Goal: Check status

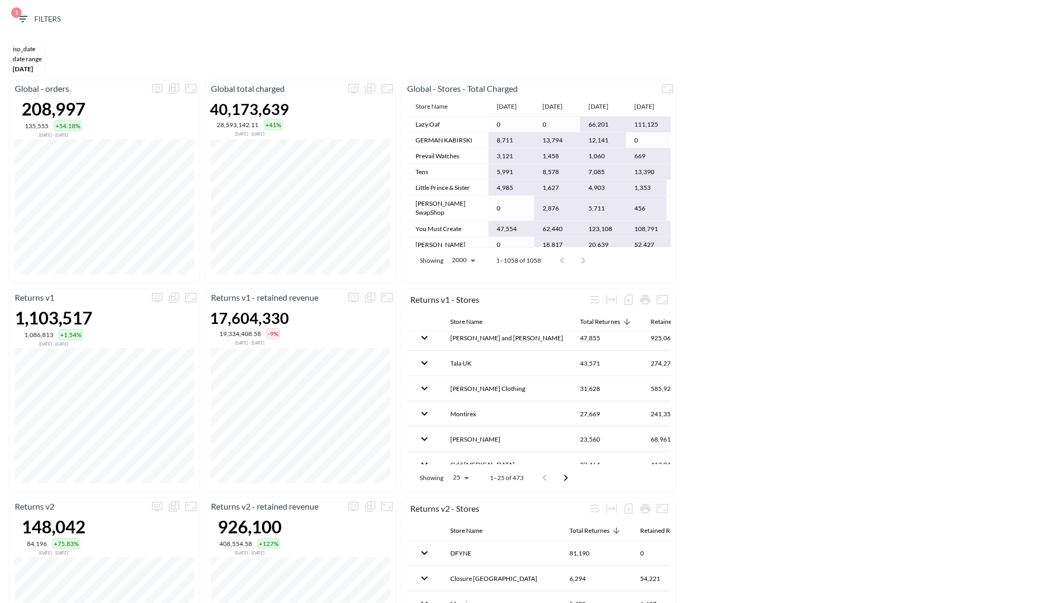
scroll to position [60, 0]
click at [360, 90] on button "more" at bounding box center [353, 88] width 17 height 17
click at [291, 178] on body "BI.P.EYE, Interactive Analytics Dashboards 1 Filters iso_date DATE RANGE [DATE]…" at bounding box center [531, 301] width 1063 height 603
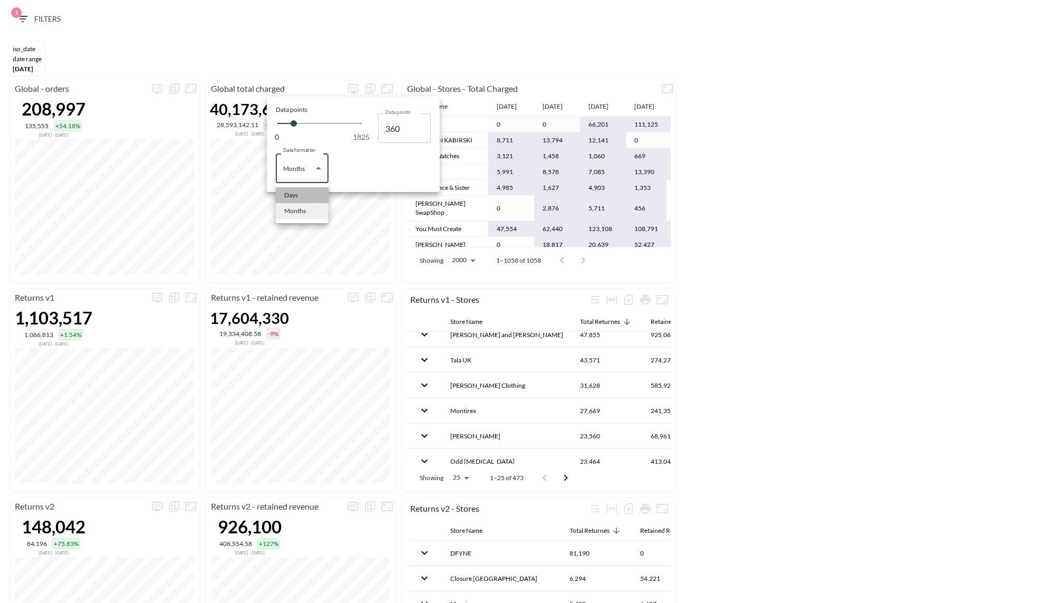
click at [297, 198] on div "Days" at bounding box center [291, 194] width 14 height 9
type input "Days"
click at [873, 181] on div at bounding box center [531, 301] width 1063 height 603
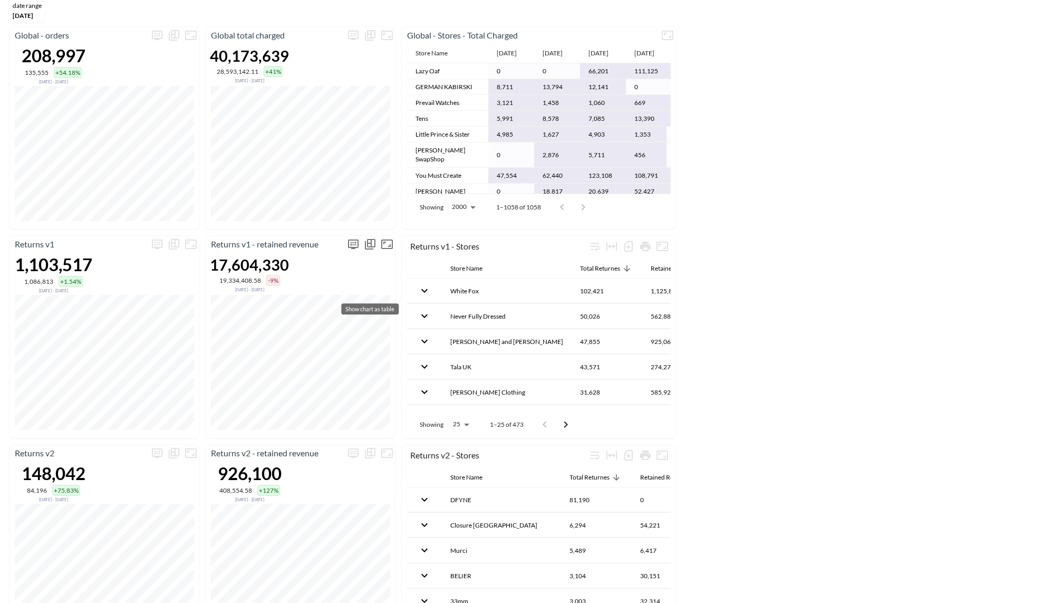
scroll to position [0, 0]
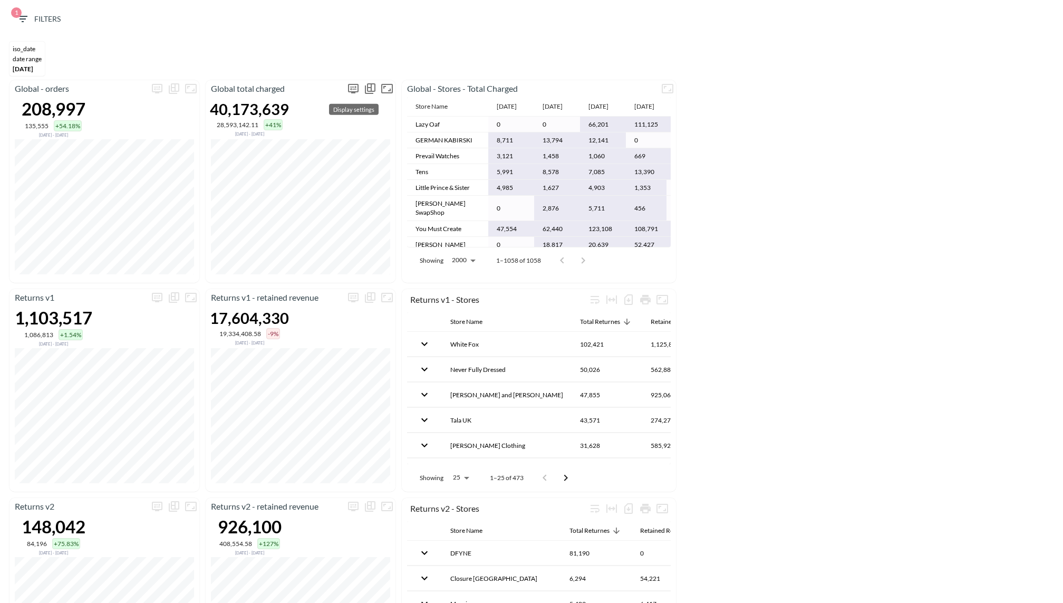
click at [354, 90] on icon "more" at bounding box center [353, 88] width 13 height 13
click at [311, 163] on body "BI.P.EYE, Interactive Analytics Dashboards 1 Filters iso_date DATE RANGE [DATE]…" at bounding box center [531, 301] width 1063 height 603
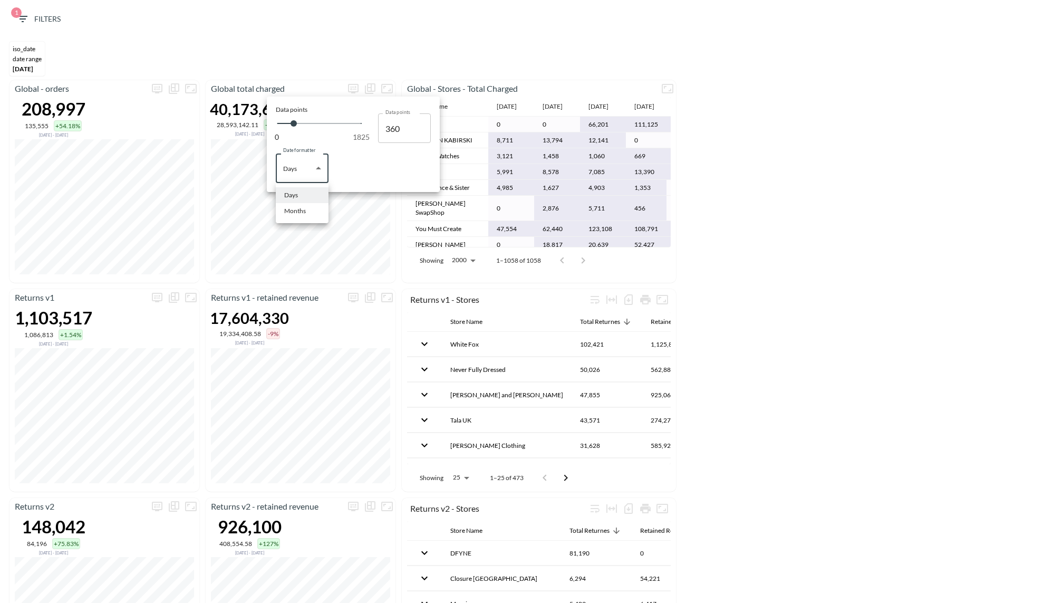
click at [336, 262] on div at bounding box center [531, 301] width 1063 height 603
click at [378, 228] on div at bounding box center [531, 301] width 1063 height 603
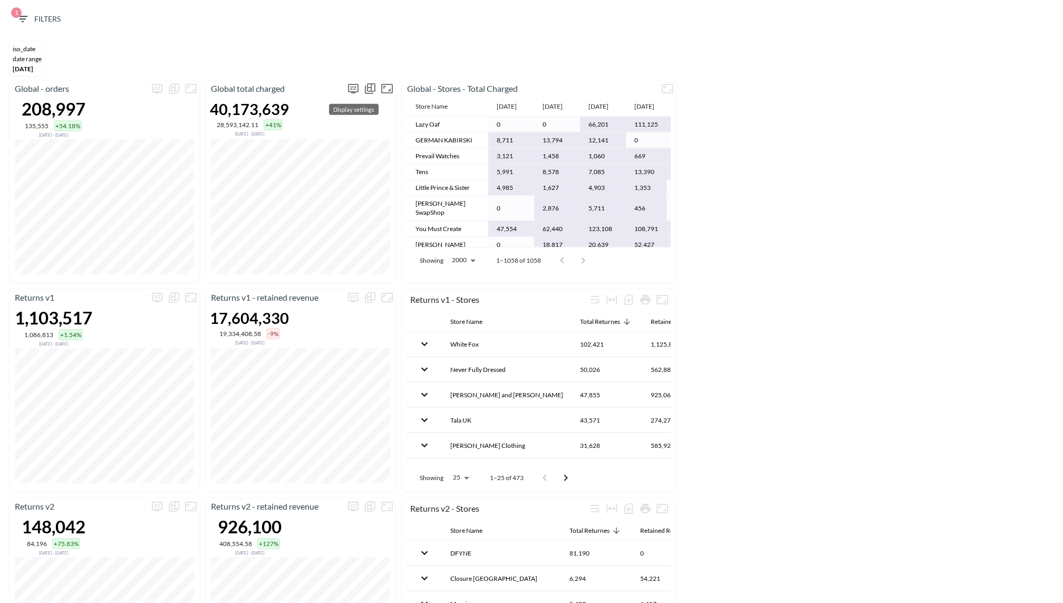
click at [345, 87] on button "more" at bounding box center [353, 88] width 17 height 17
click at [279, 161] on body "BI.P.EYE, Interactive Analytics Dashboards 1 Filters iso_date DATE RANGE [DATE]…" at bounding box center [531, 301] width 1063 height 603
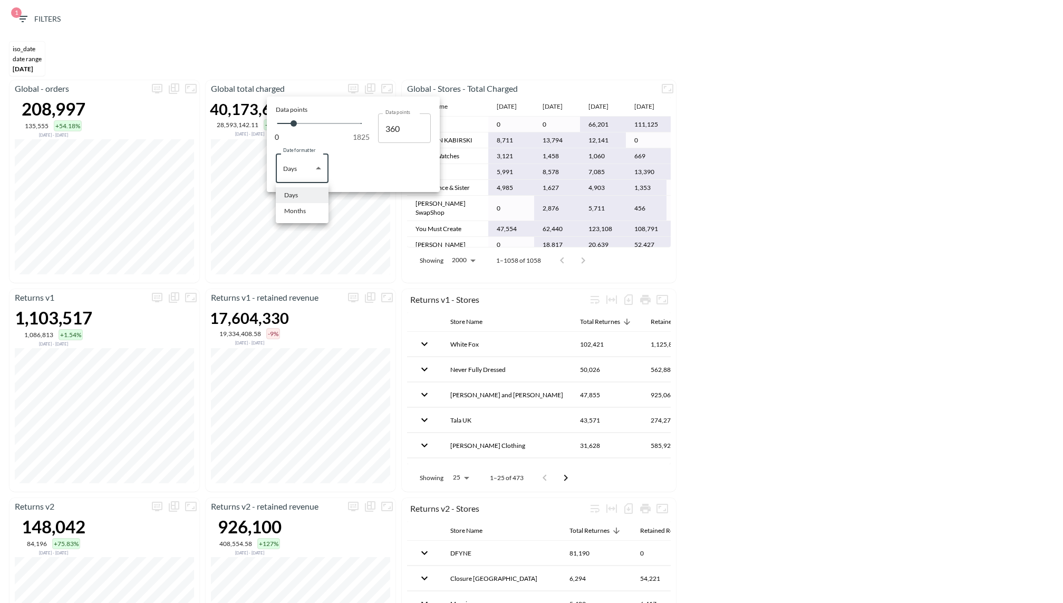
click at [304, 209] on div "Months" at bounding box center [295, 210] width 22 height 9
type input "Months"
click at [768, 257] on div at bounding box center [531, 301] width 1063 height 603
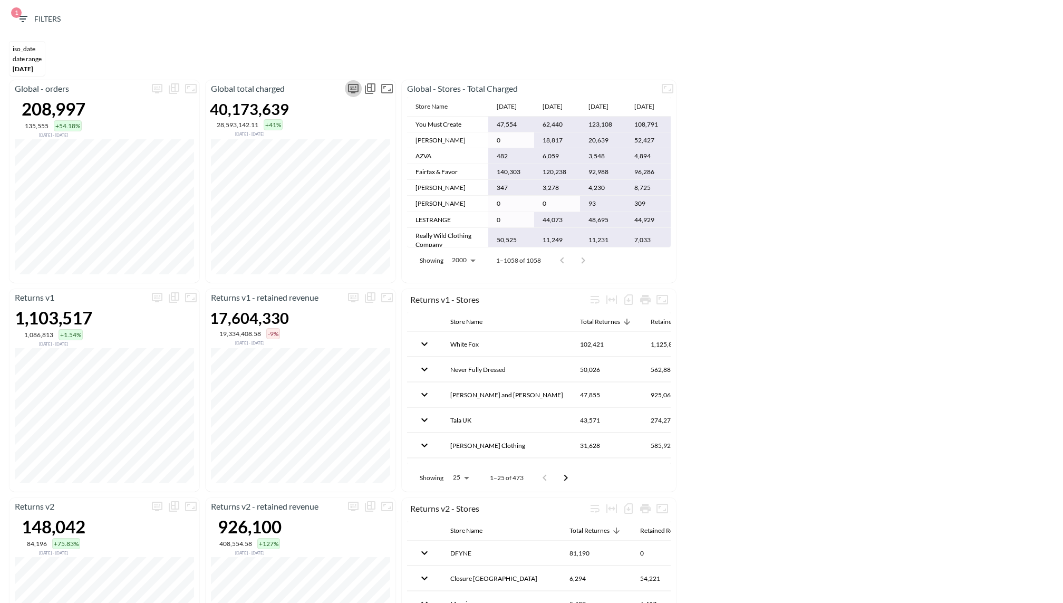
click at [357, 81] on button "more" at bounding box center [353, 88] width 17 height 17
click at [294, 177] on body "BI.P.EYE, Interactive Analytics Dashboards 1 Filters iso_date DATE RANGE [DATE]…" at bounding box center [531, 301] width 1063 height 603
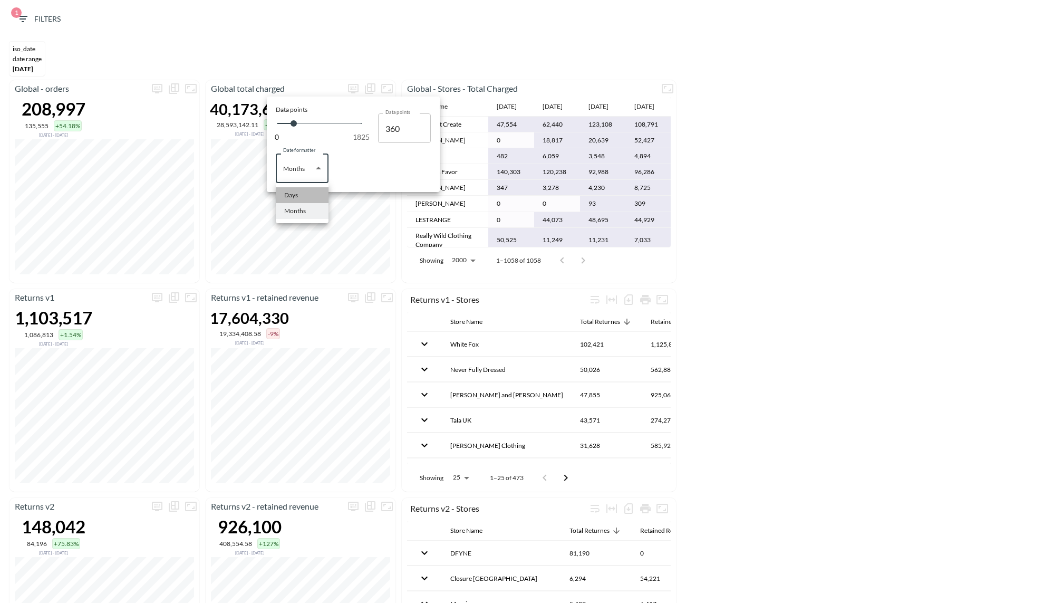
click at [295, 195] on div "Days" at bounding box center [291, 194] width 14 height 9
type input "Days"
click at [337, 282] on div at bounding box center [531, 301] width 1063 height 603
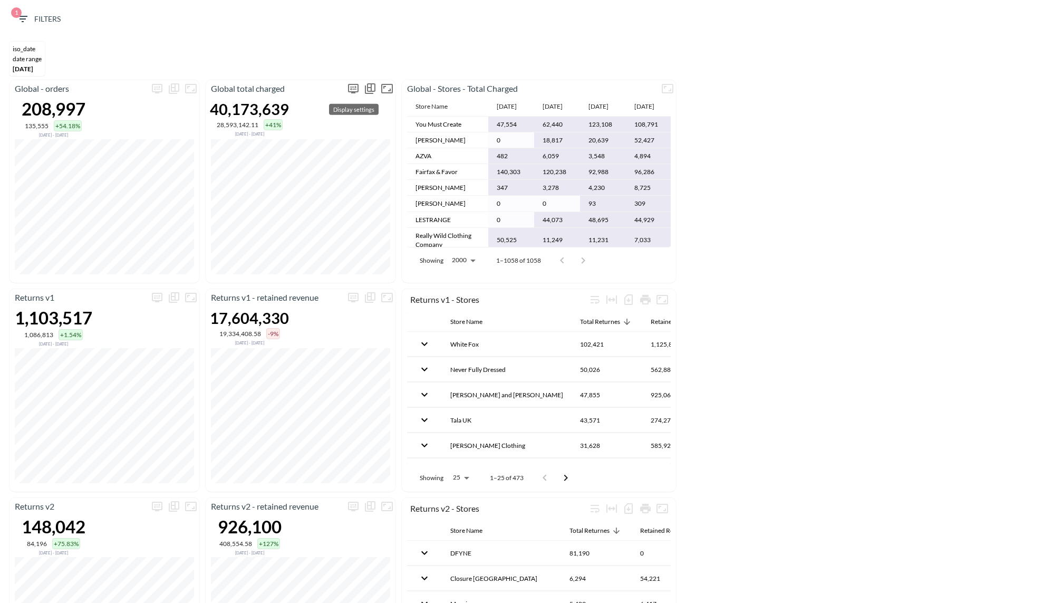
click at [352, 88] on icon "more" at bounding box center [353, 88] width 13 height 13
click at [312, 166] on body "BI.P.EYE, Interactive Analytics Dashboards 1 Filters iso_date DATE RANGE [DATE]…" at bounding box center [531, 301] width 1063 height 603
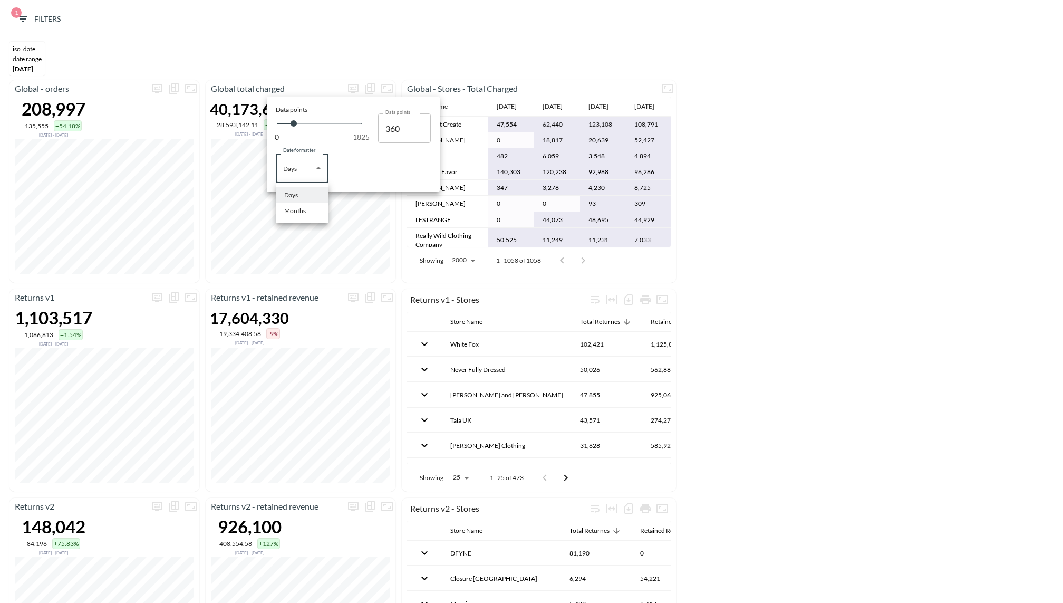
click at [304, 209] on div "Months" at bounding box center [295, 210] width 22 height 9
type input "Months"
click at [351, 304] on div at bounding box center [531, 301] width 1063 height 603
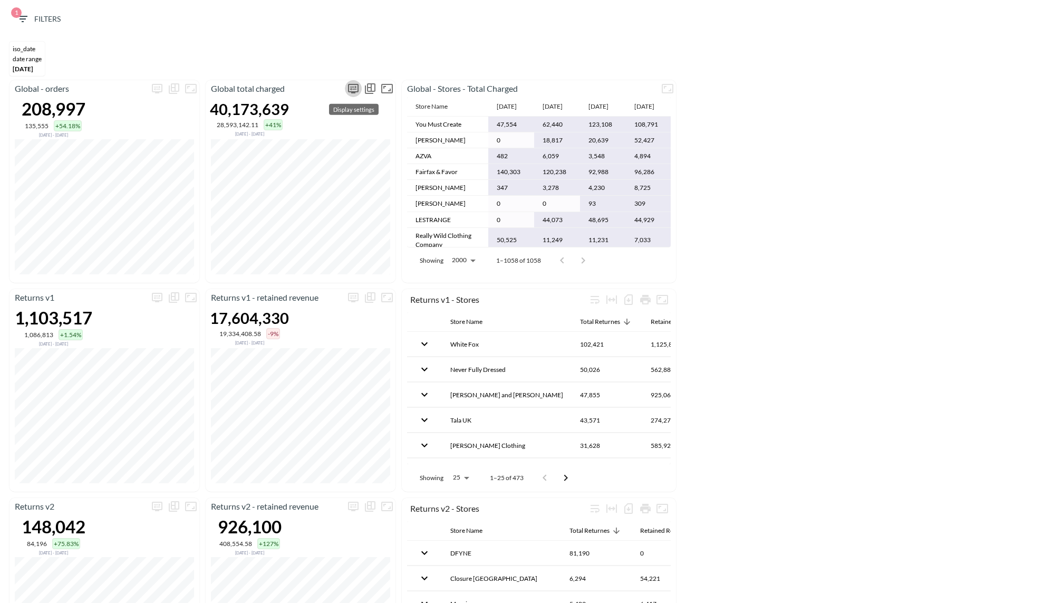
click at [351, 85] on icon "more" at bounding box center [353, 88] width 13 height 13
click at [302, 172] on body "BI.P.EYE, Interactive Analytics Dashboards 1 Filters iso_date DATE RANGE [DATE]…" at bounding box center [531, 301] width 1063 height 603
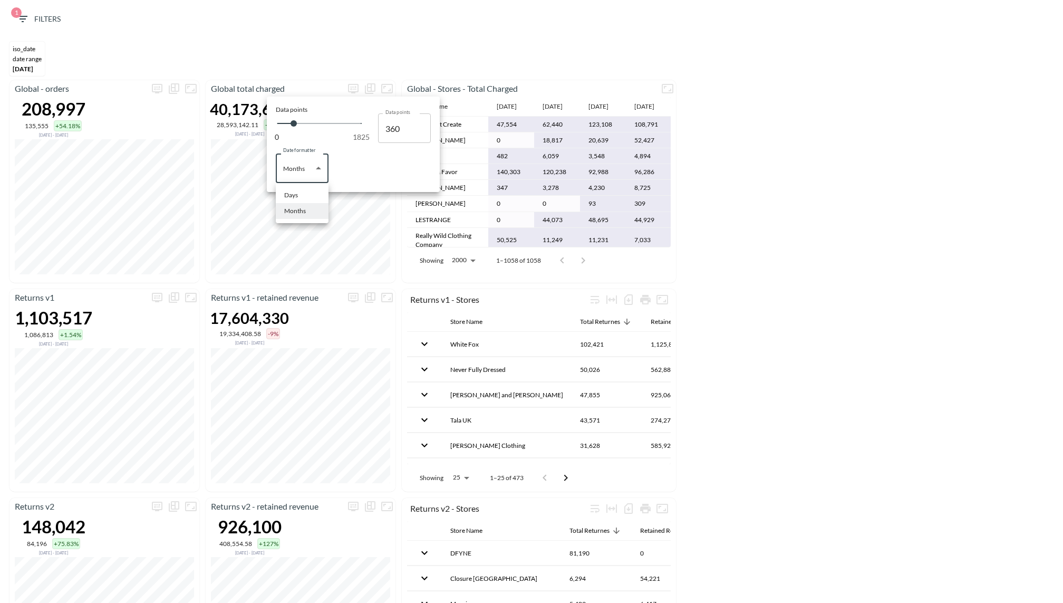
click at [299, 191] on li "Days" at bounding box center [302, 195] width 53 height 16
type input "Days"
click at [346, 273] on div at bounding box center [531, 301] width 1063 height 603
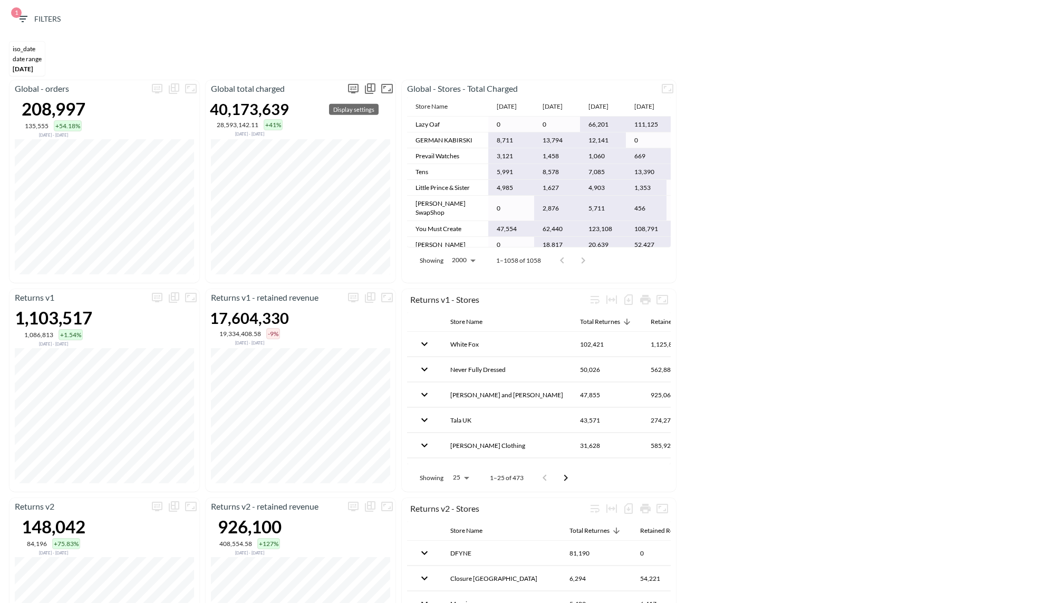
click at [353, 91] on icon "more" at bounding box center [353, 88] width 11 height 9
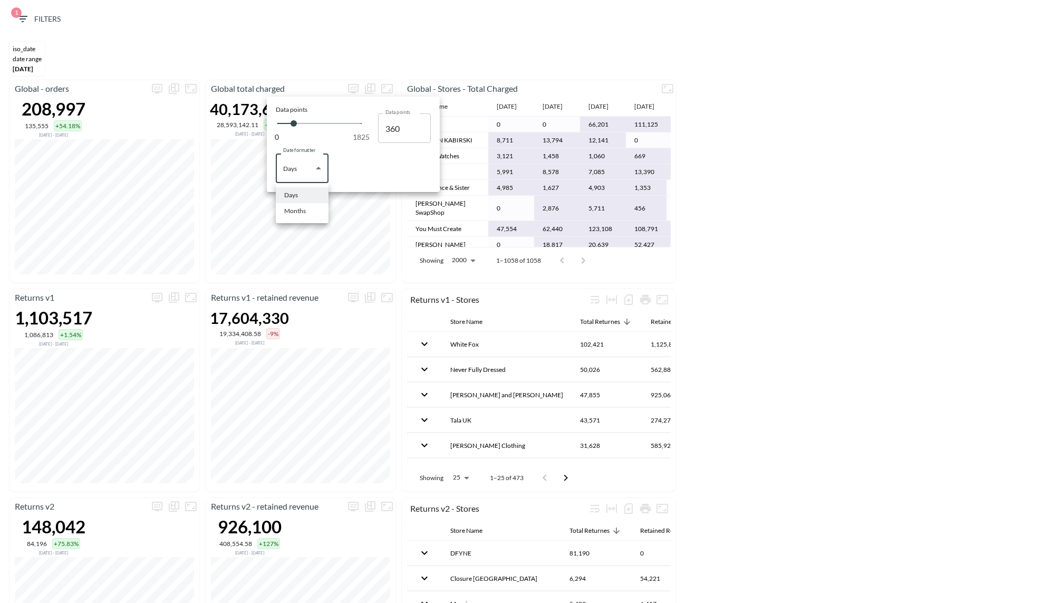
click at [292, 167] on body "BI.P.EYE, Interactive Analytics Dashboards 1 Filters iso_date DATE RANGE [DATE]…" at bounding box center [531, 301] width 1063 height 603
click at [309, 210] on li "Months" at bounding box center [302, 211] width 53 height 16
type input "Months"
click at [374, 301] on div at bounding box center [531, 301] width 1063 height 603
